Goal: Task Accomplishment & Management: Manage account settings

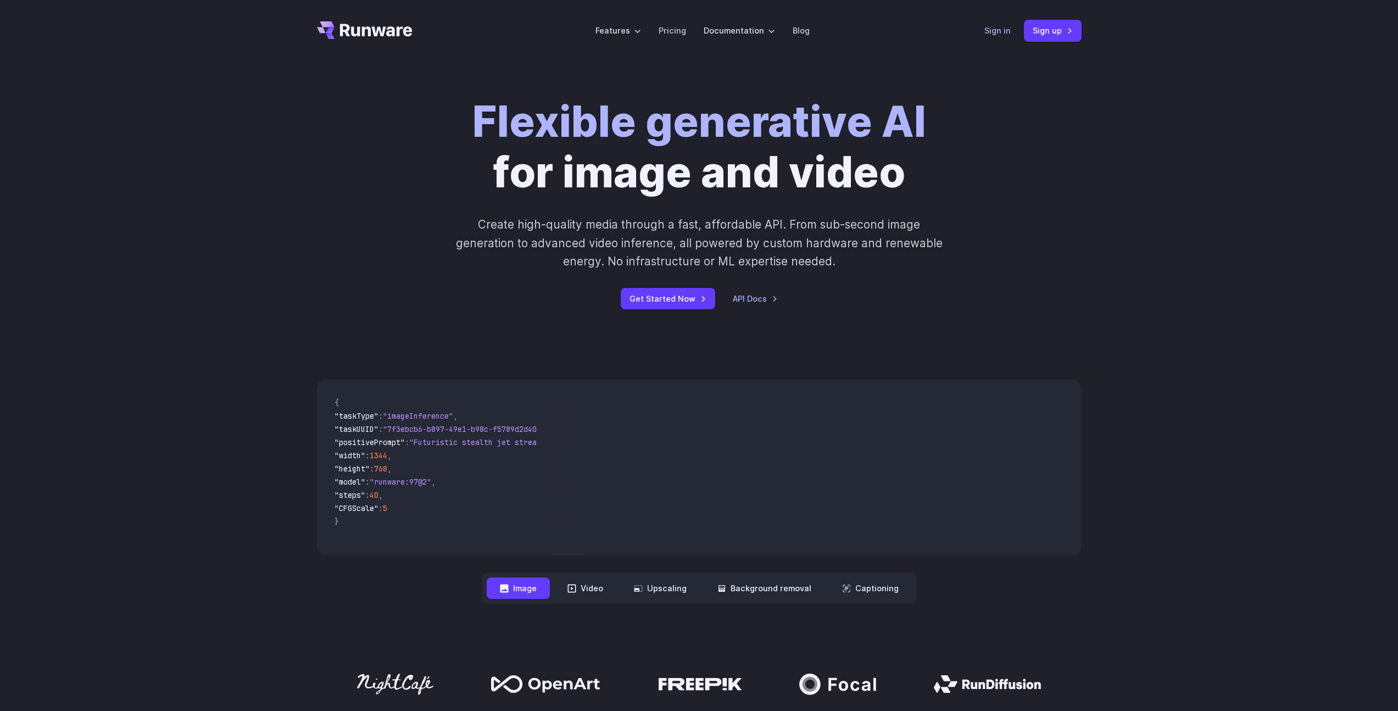
click at [996, 33] on link "Sign in" at bounding box center [998, 30] width 26 height 13
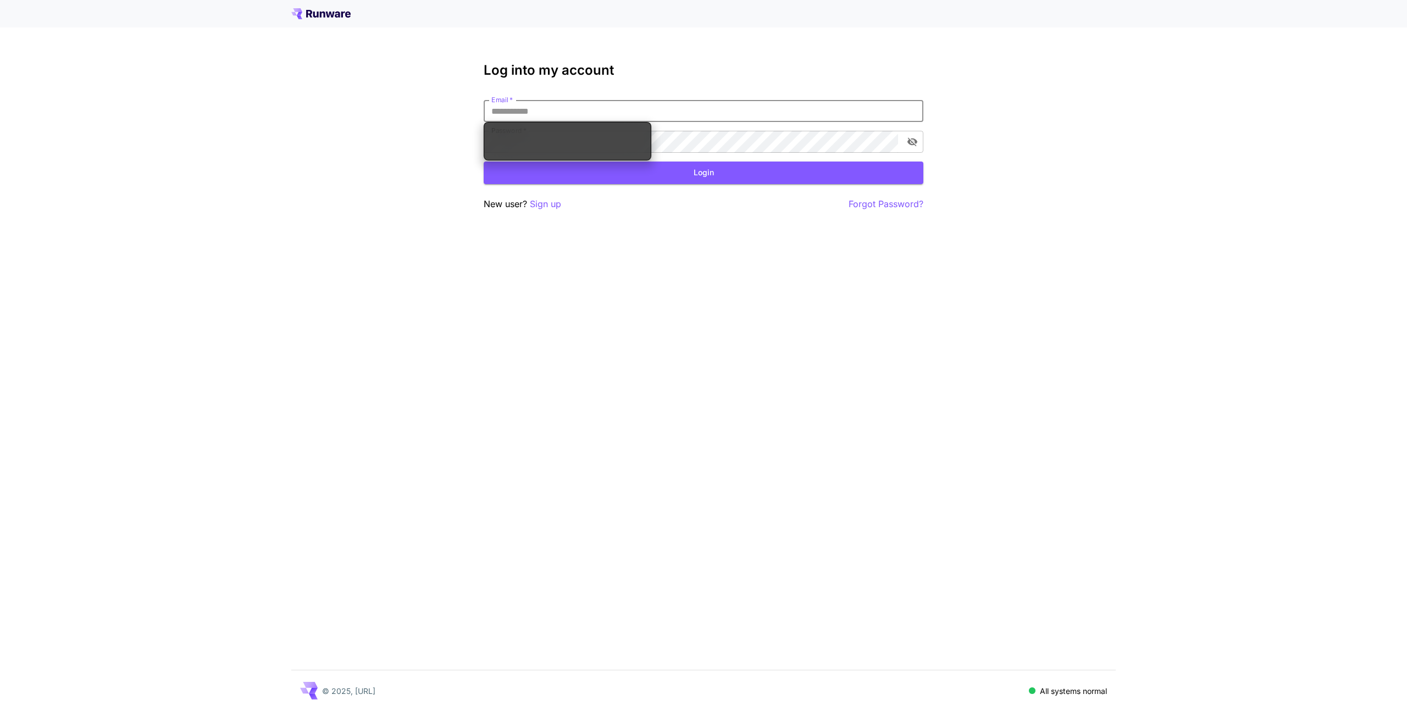
click at [0, 710] on com-1password-button at bounding box center [0, 711] width 0 height 0
type input "**********"
